Goal: Find specific page/section: Find specific page/section

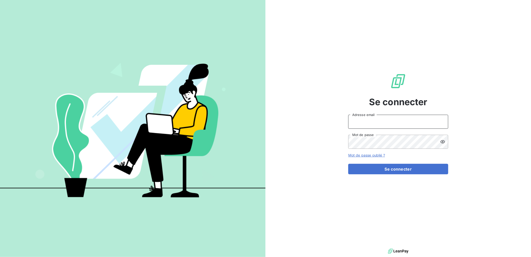
click at [372, 120] on input "Adresse email" at bounding box center [399, 122] width 100 height 14
type input "[PERSON_NAME][EMAIL_ADDRESS][DOMAIN_NAME]"
click at [443, 143] on icon at bounding box center [443, 141] width 5 height 3
click at [349, 164] on button "Se connecter" at bounding box center [399, 169] width 100 height 11
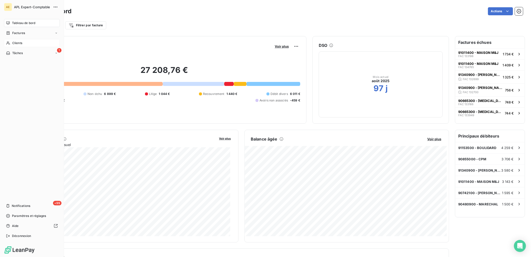
click at [10, 43] on div "Clients" at bounding box center [32, 43] width 56 height 8
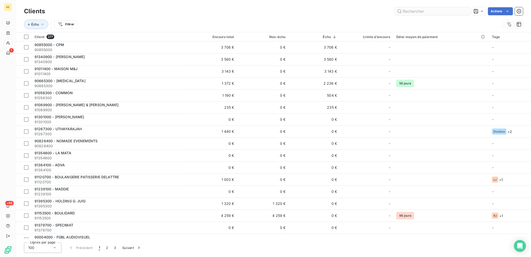
click at [433, 12] on input "text" at bounding box center [432, 11] width 75 height 8
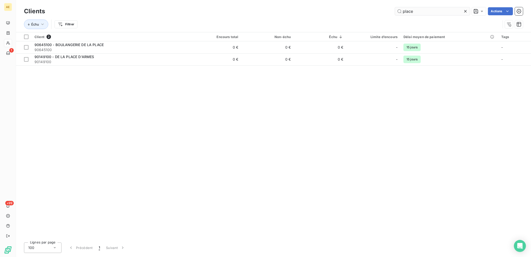
type input "place"
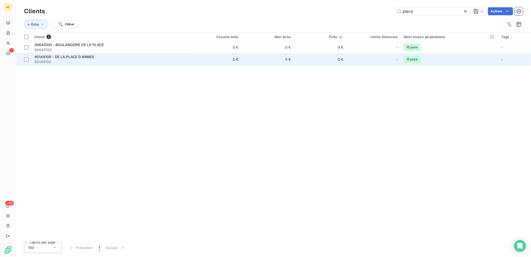
click at [86, 58] on span "90149100 - DE LA PLACE D'ARMES" at bounding box center [65, 57] width 60 height 4
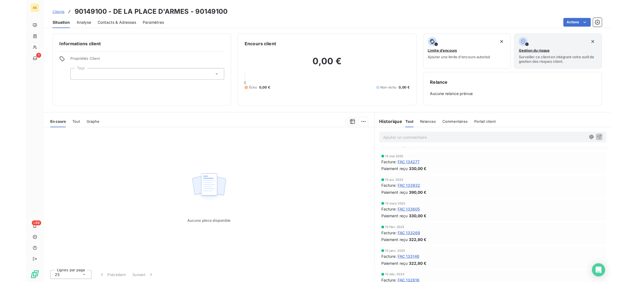
scroll to position [46, 0]
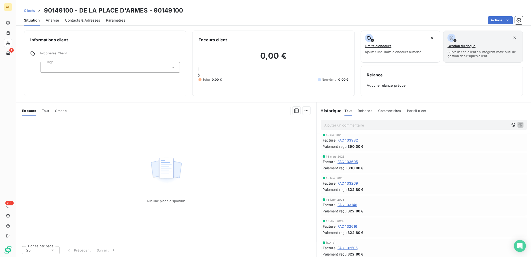
click at [350, 204] on span "FAC 133146" at bounding box center [348, 204] width 20 height 5
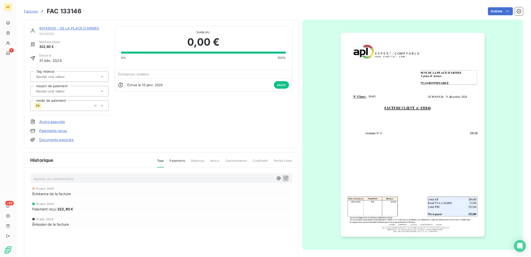
click at [411, 191] on img "button" at bounding box center [413, 135] width 144 height 204
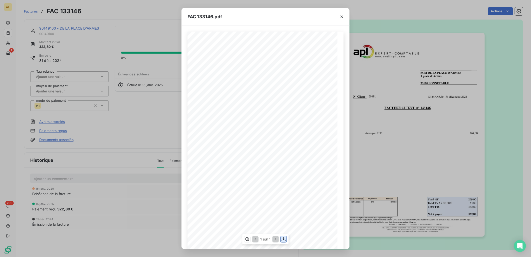
click at [283, 239] on icon "button" at bounding box center [284, 239] width 4 height 4
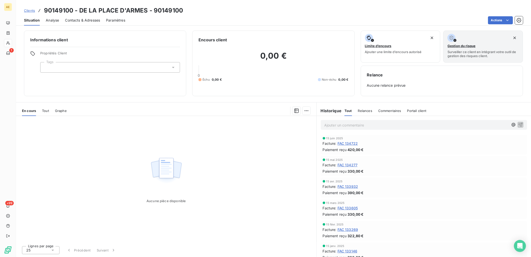
click at [351, 229] on span "FAC 133269" at bounding box center [348, 229] width 21 height 5
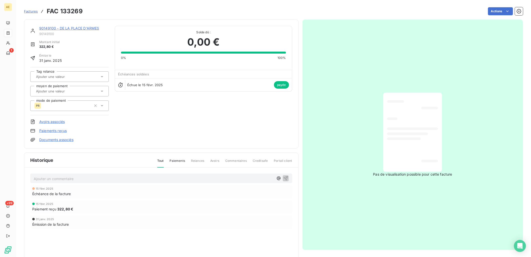
click at [230, 209] on div "Paiement reçu 322,80 €" at bounding box center [161, 208] width 258 height 5
click at [53, 192] on span "Échéance de la facture" at bounding box center [51, 193] width 39 height 5
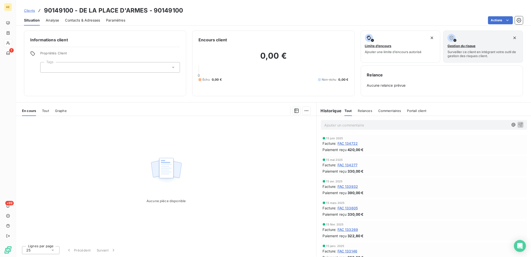
click at [354, 206] on span "FAC 133605" at bounding box center [348, 207] width 21 height 5
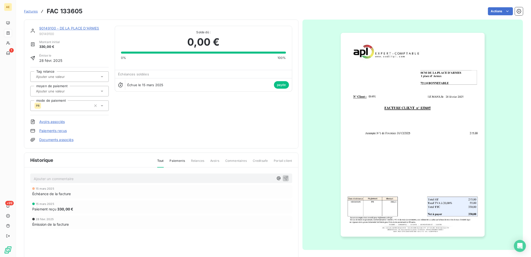
click at [396, 149] on img "button" at bounding box center [413, 135] width 144 height 204
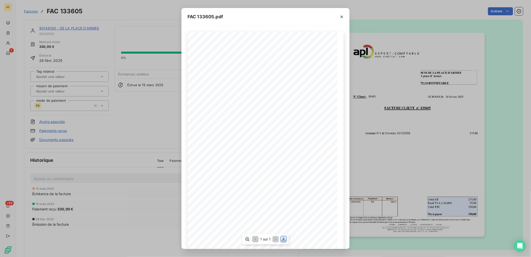
click at [284, 239] on icon "button" at bounding box center [284, 239] width 4 height 4
click at [342, 16] on icon "button" at bounding box center [342, 17] width 3 height 3
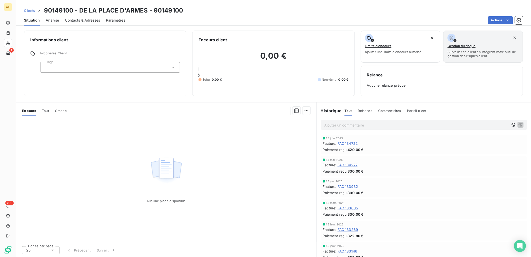
click at [352, 186] on span "FAC 133932" at bounding box center [348, 186] width 21 height 5
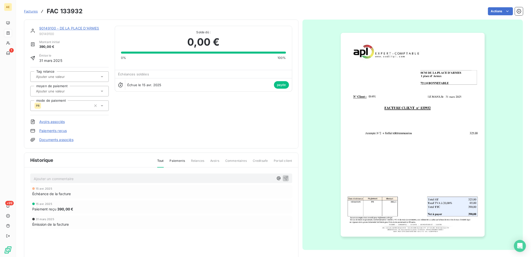
click at [419, 205] on img "button" at bounding box center [413, 135] width 144 height 204
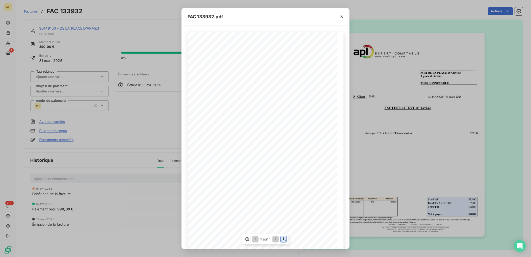
click at [283, 238] on icon "button" at bounding box center [283, 238] width 5 height 5
click at [342, 16] on icon "button" at bounding box center [342, 16] width 5 height 5
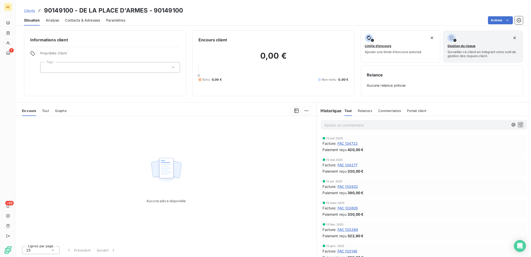
click at [357, 164] on span "FAC 134277" at bounding box center [348, 164] width 20 height 5
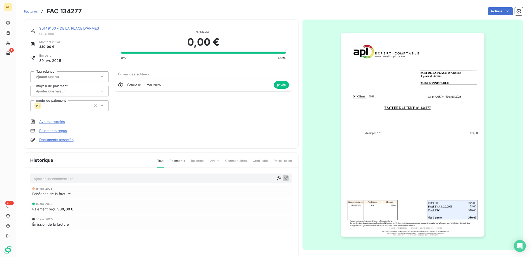
click at [401, 174] on img "button" at bounding box center [413, 135] width 144 height 204
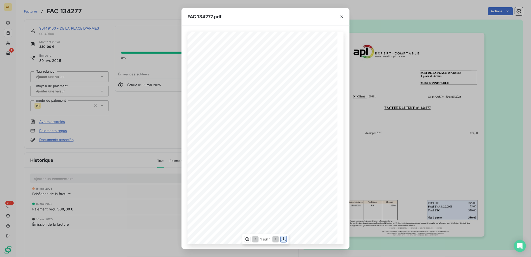
click at [284, 239] on icon "button" at bounding box center [284, 239] width 4 height 4
click at [341, 17] on icon "button" at bounding box center [342, 16] width 5 height 5
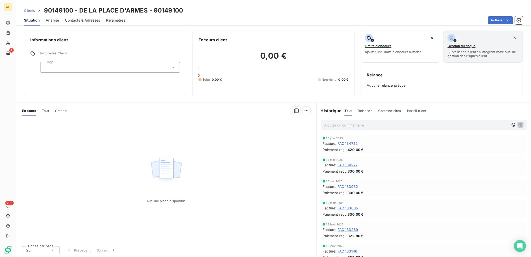
click at [350, 143] on span "FAC 134722" at bounding box center [348, 143] width 21 height 5
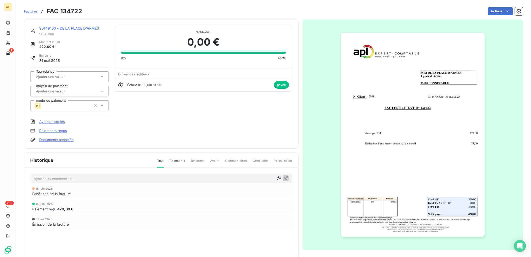
click at [109, 12] on div "Actions" at bounding box center [305, 11] width 435 height 8
click at [93, 177] on p "Ajouter un commentaire ﻿" at bounding box center [154, 178] width 240 height 6
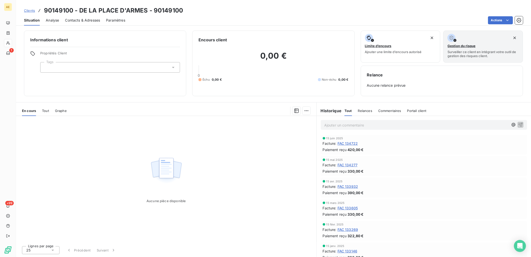
click at [405, 125] on p "Ajouter un commentaire ﻿" at bounding box center [417, 125] width 184 height 6
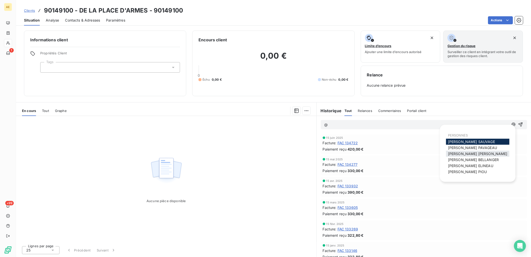
click at [464, 153] on span "Charlène LEVRON MAILLARD" at bounding box center [478, 153] width 60 height 4
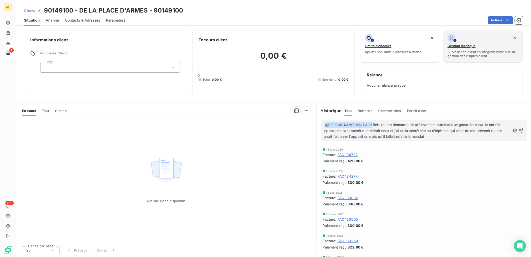
click at [404, 123] on span "Refaire une demande de prélèvement automatique gocardless car ils ont fait oppo…" at bounding box center [414, 130] width 179 height 16
click at [428, 136] on p "﻿ @ Charlène LEVRON MAILLARD ﻿ Refaire un mandat de prélèvement automatique goc…" at bounding box center [418, 131] width 186 height 18
click at [519, 129] on icon "button" at bounding box center [521, 130] width 4 height 4
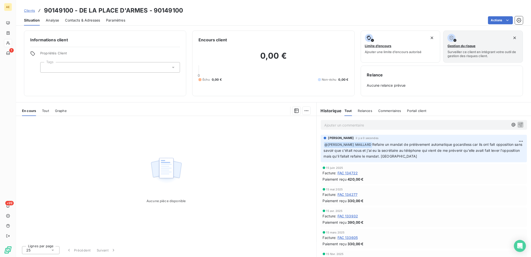
click at [347, 171] on span "FAC 134722" at bounding box center [348, 172] width 21 height 5
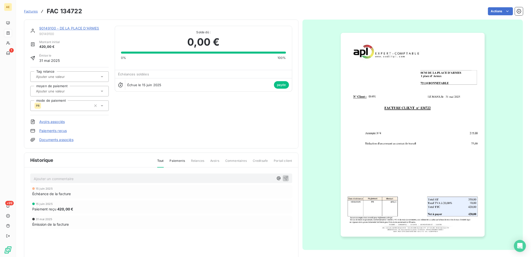
click at [423, 179] on img "button" at bounding box center [413, 135] width 144 height 204
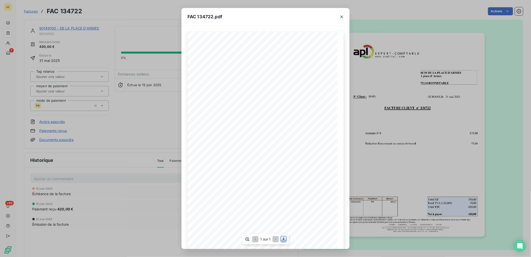
click at [285, 237] on icon "button" at bounding box center [283, 238] width 5 height 5
click at [342, 16] on icon "button" at bounding box center [342, 17] width 3 height 3
